Goal: Information Seeking & Learning: Find specific fact

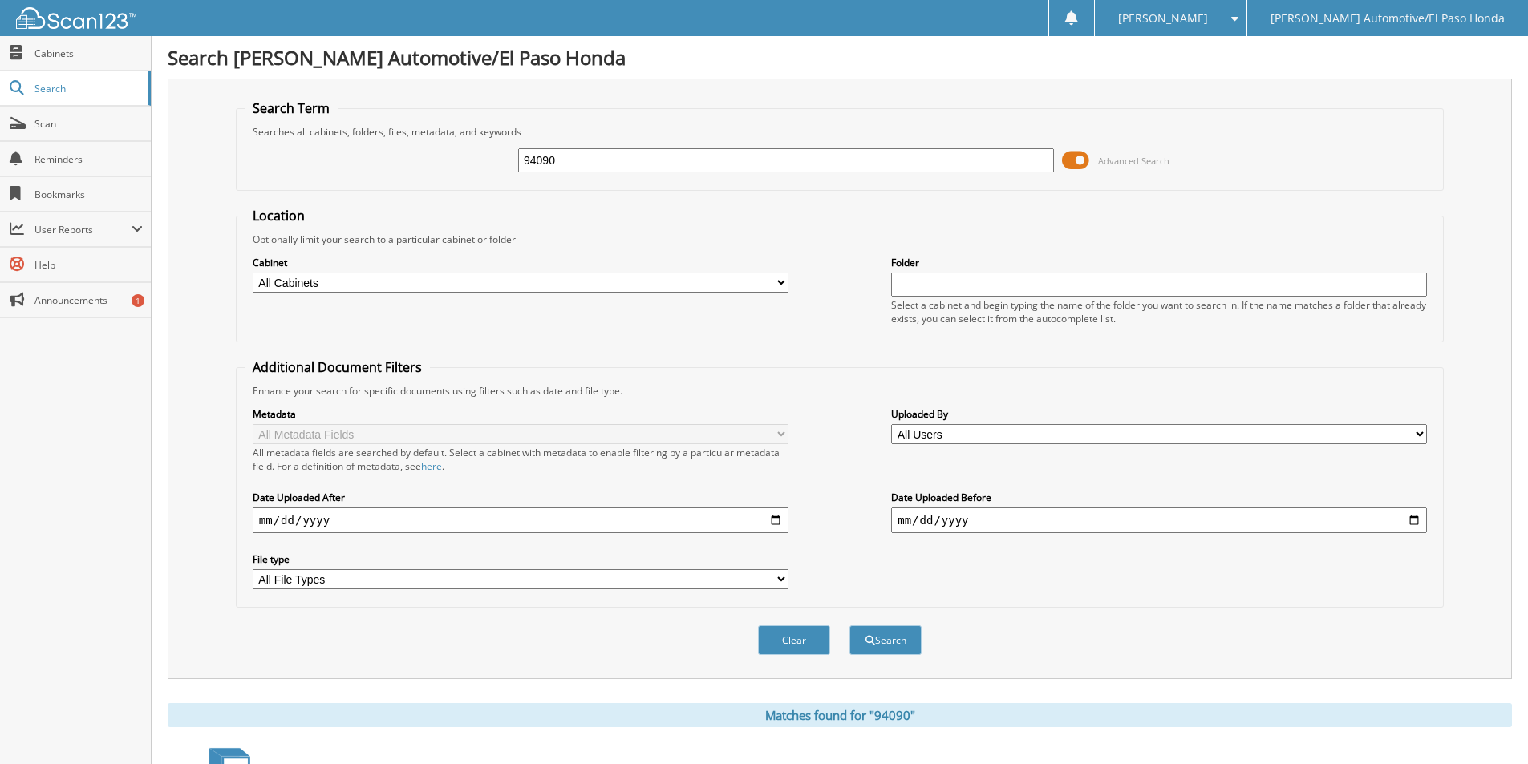
drag, startPoint x: 675, startPoint y: 160, endPoint x: 277, endPoint y: 103, distance: 402.6
click at [277, 103] on fieldset "Search Term Searches all cabinets, folders, files, metadata, and keywords 94090…" at bounding box center [840, 144] width 1208 height 91
type input "[PERSON_NAME]"
click at [850, 626] on button "Search" at bounding box center [886, 641] width 72 height 30
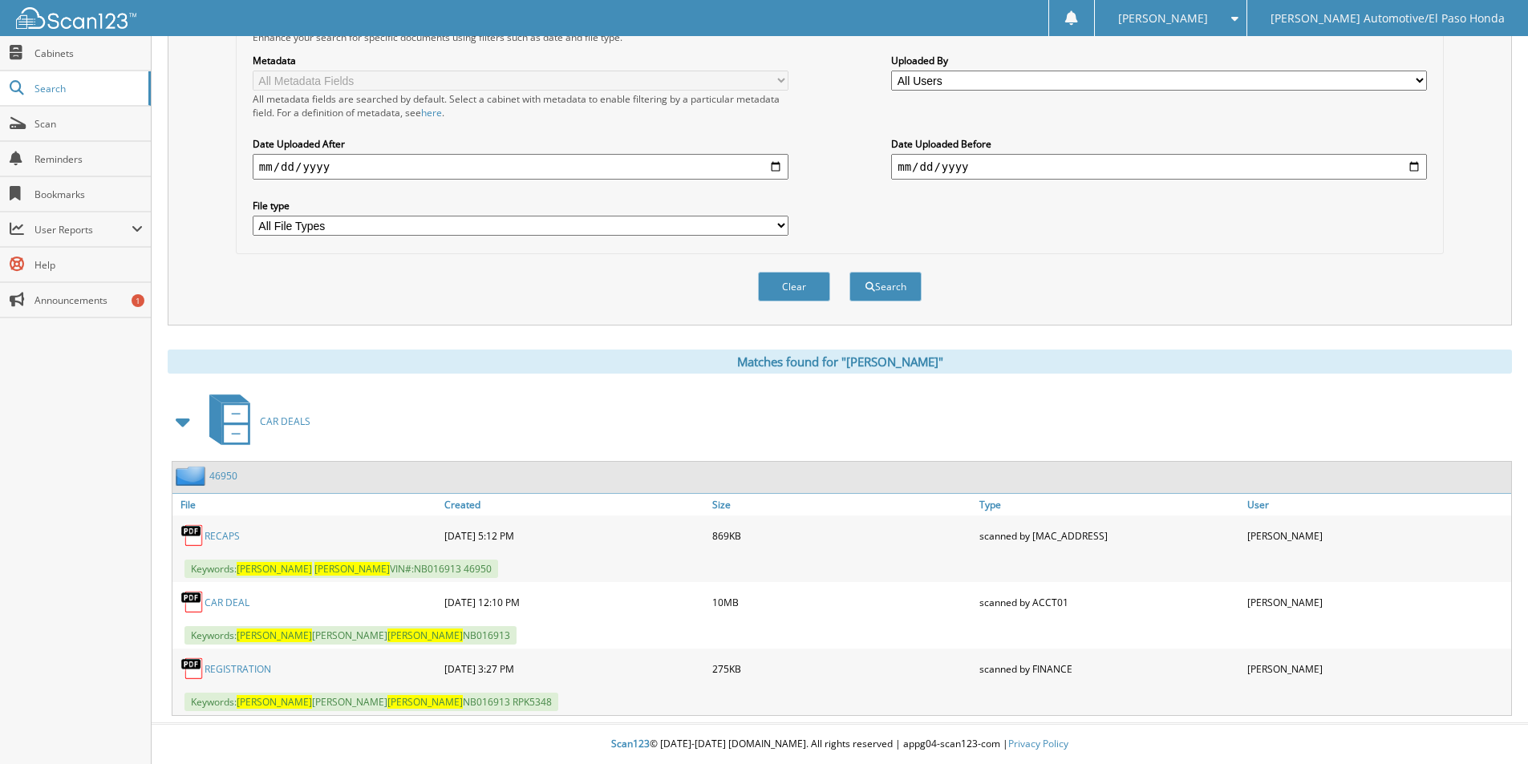
click at [223, 475] on link "46950" at bounding box center [223, 476] width 28 height 14
